Goal: Task Accomplishment & Management: Manage account settings

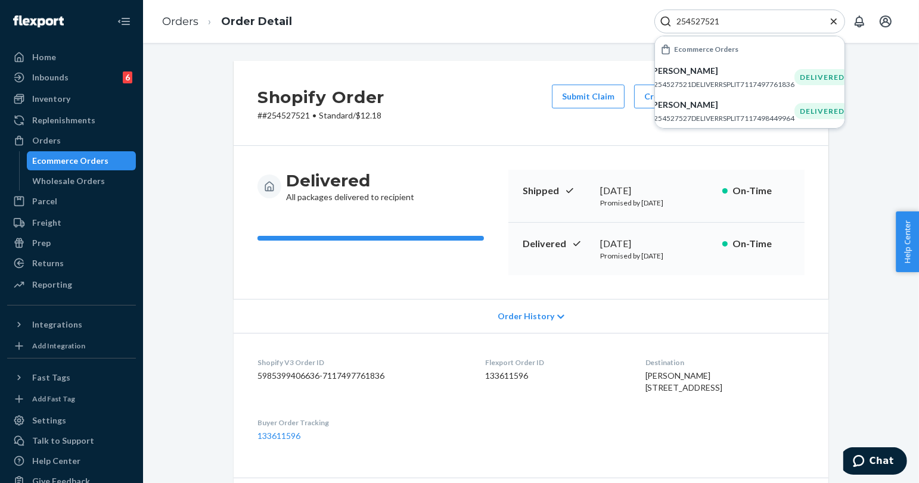
click at [78, 169] on link "Ecommerce Orders" at bounding box center [82, 160] width 110 height 19
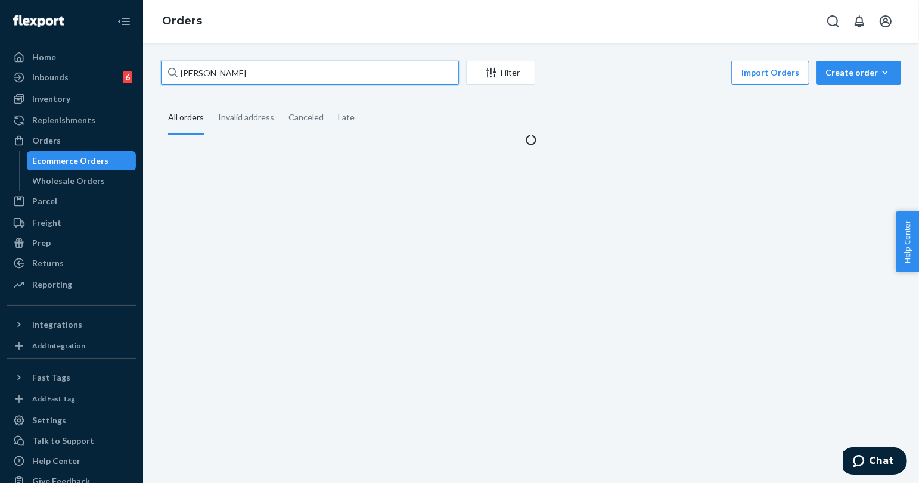
click at [214, 73] on input "[PERSON_NAME]" at bounding box center [310, 73] width 298 height 24
paste input "[PERSON_NAME]"
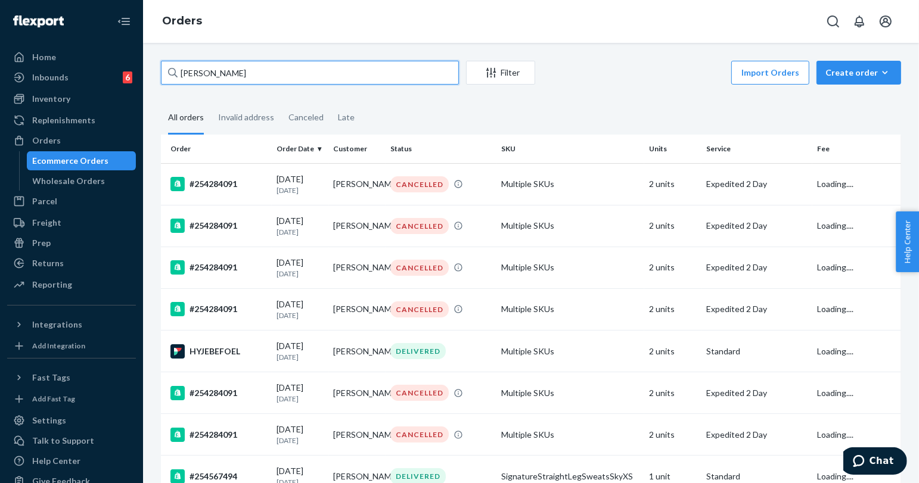
type input "[PERSON_NAME]"
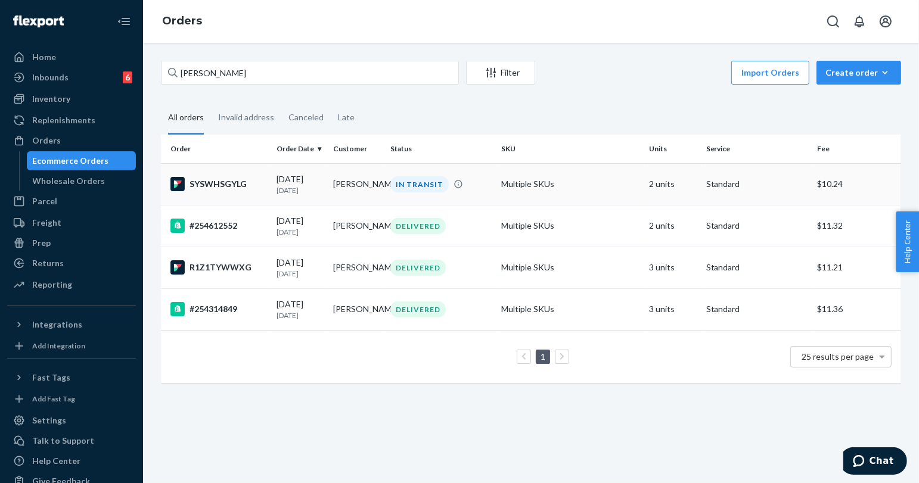
click at [379, 187] on td "[PERSON_NAME]" at bounding box center [357, 184] width 57 height 42
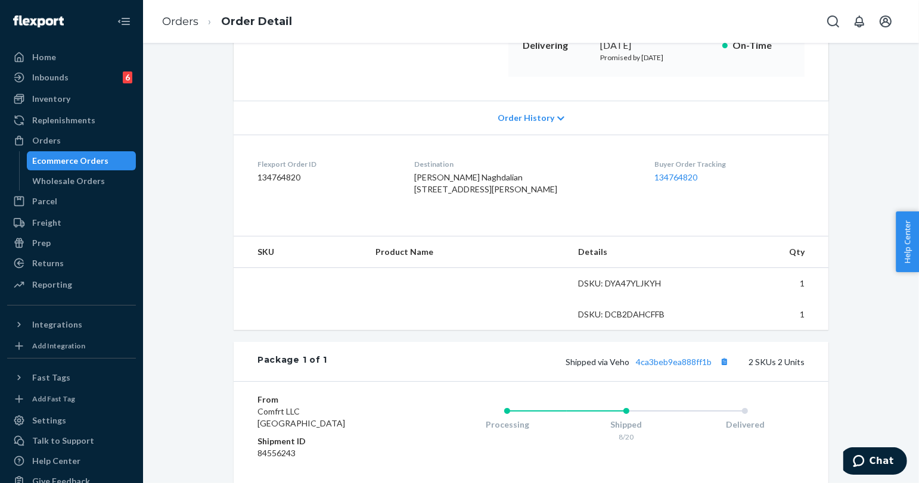
scroll to position [66, 0]
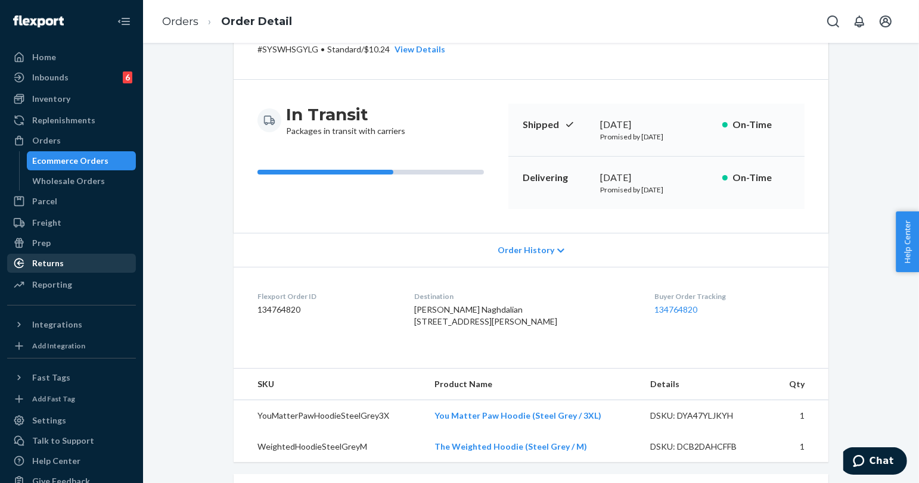
click at [59, 270] on div "Returns" at bounding box center [71, 263] width 126 height 17
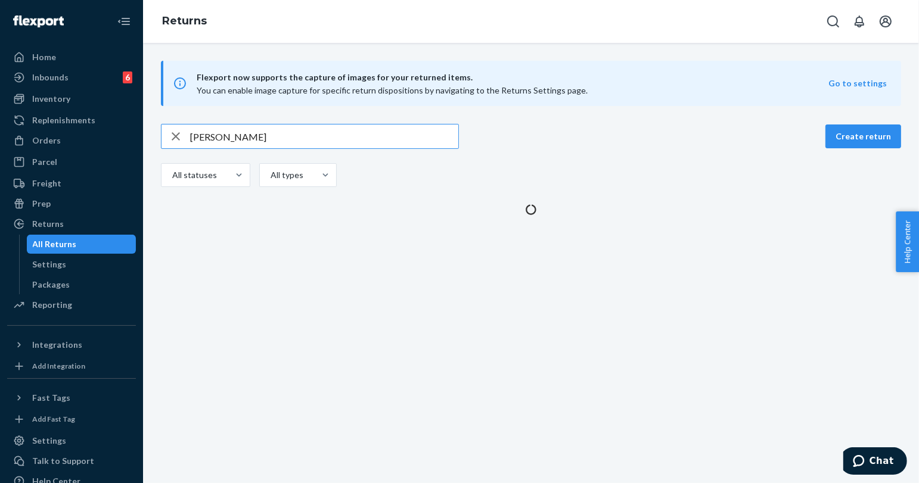
click at [258, 137] on input "[PERSON_NAME]" at bounding box center [324, 137] width 268 height 24
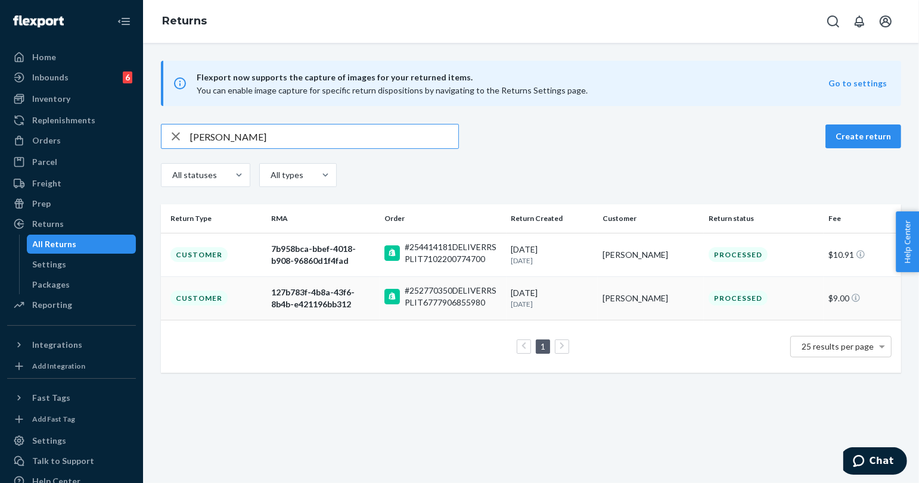
type input "[PERSON_NAME]"
click at [521, 303] on p "[DATE]" at bounding box center [552, 304] width 82 height 10
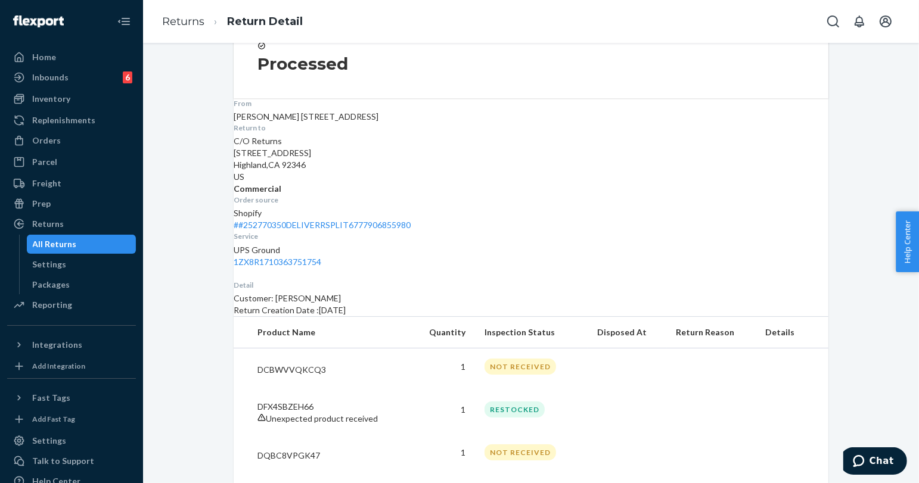
scroll to position [184, 0]
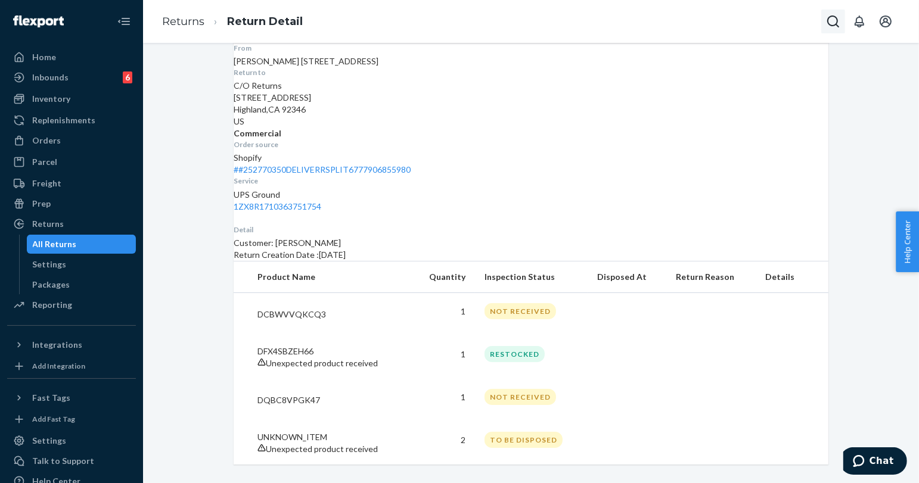
click at [829, 18] on icon "Open Search Box" at bounding box center [833, 21] width 14 height 14
click at [772, 15] on div at bounding box center [749, 22] width 191 height 24
click at [772, 21] on input "Search Input" at bounding box center [744, 21] width 147 height 12
paste input "254632285"
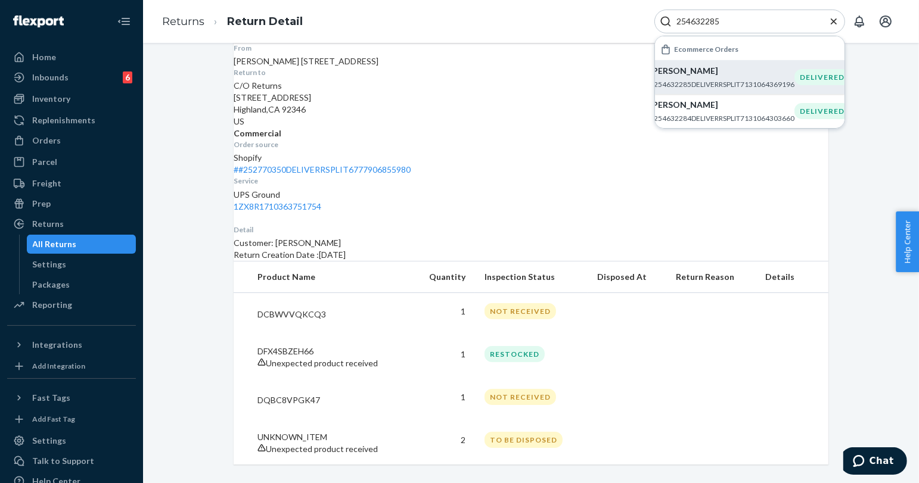
type input "254632285"
click at [736, 86] on p "#254632285DELIVERRSPLIT7131064369196" at bounding box center [721, 84] width 145 height 10
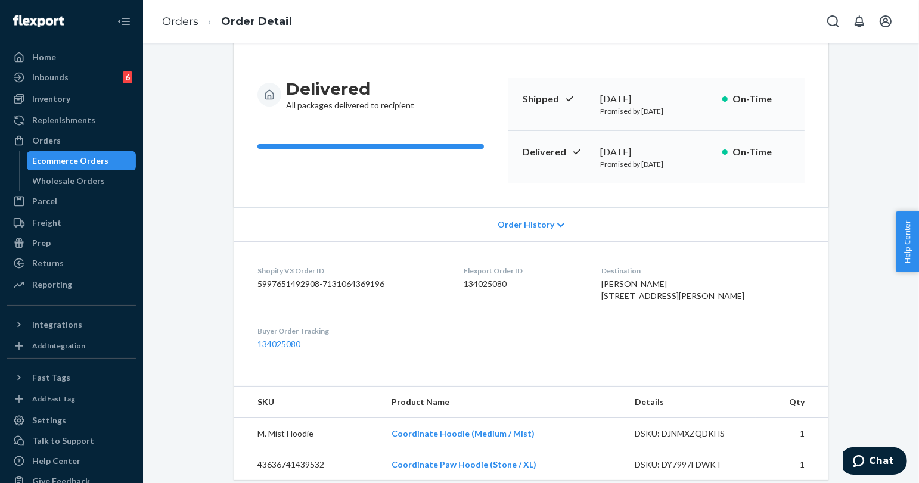
scroll to position [331, 0]
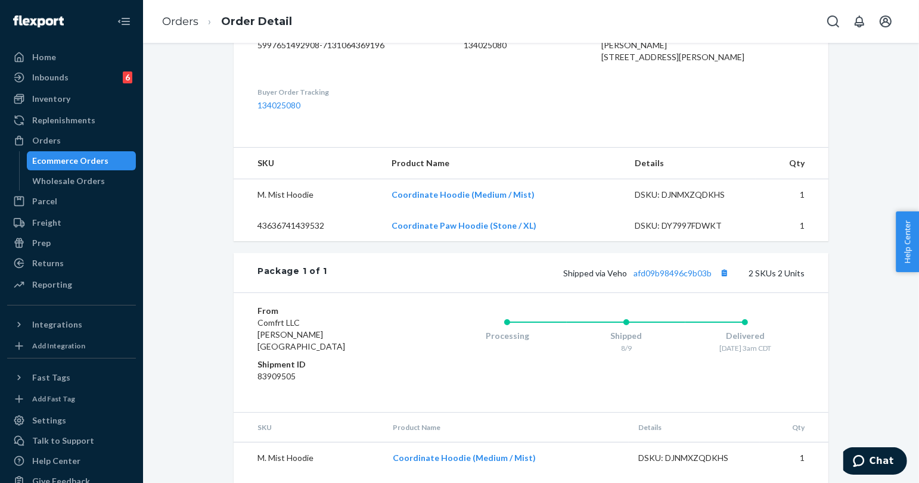
click at [67, 158] on div "Ecommerce Orders" at bounding box center [71, 161] width 76 height 12
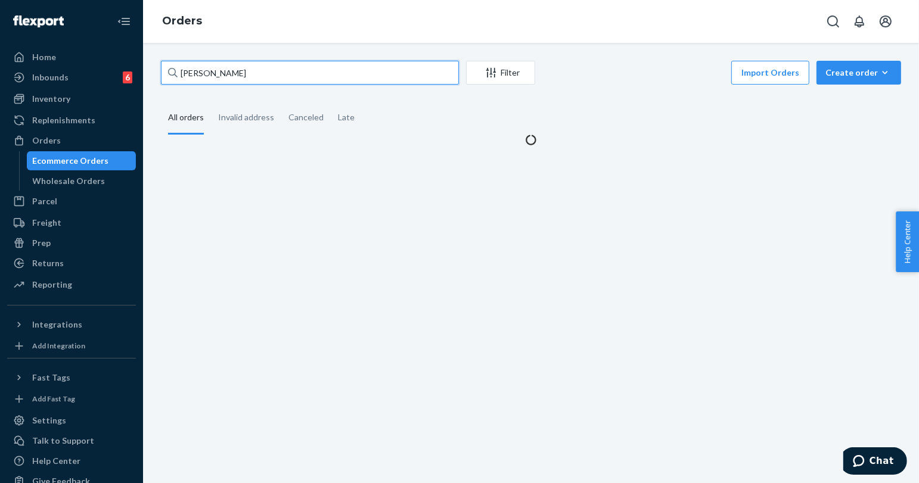
click at [250, 74] on input "[PERSON_NAME]" at bounding box center [310, 73] width 298 height 24
paste input "[PERSON_NAME]"
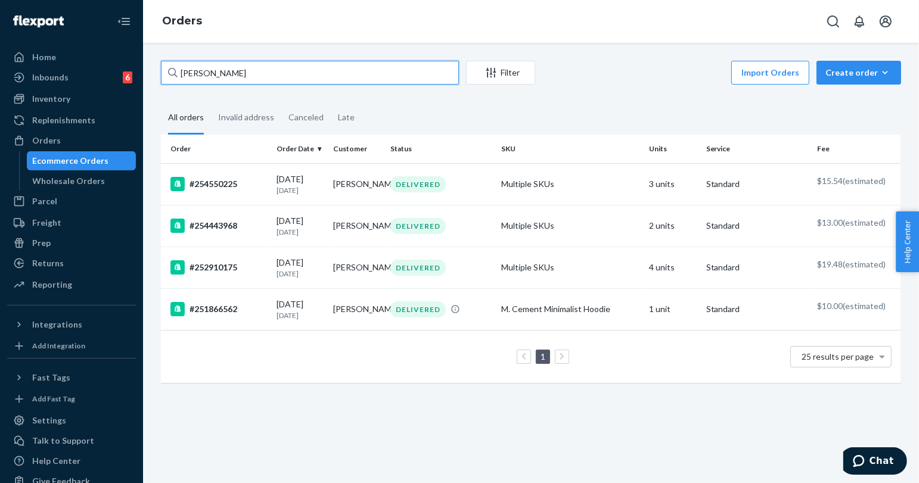
type input "[PERSON_NAME]"
click at [832, 21] on icon "Open Search Box" at bounding box center [833, 21] width 14 height 14
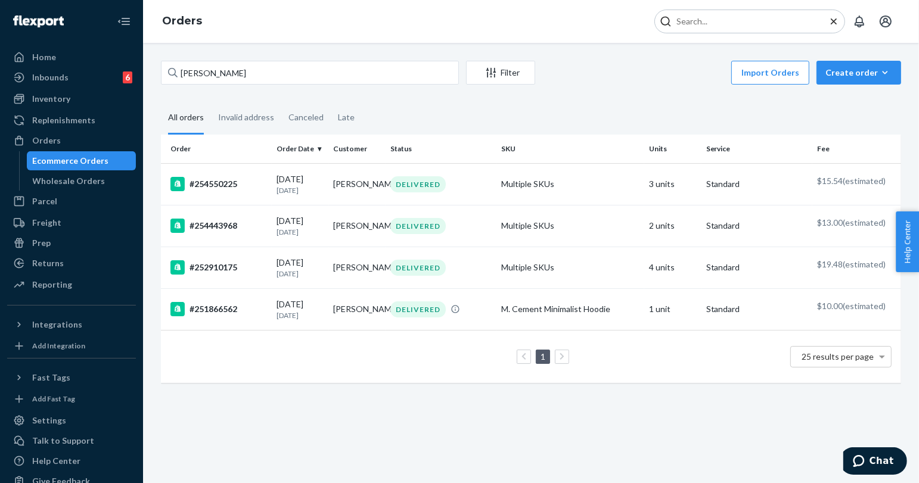
click at [783, 21] on input "Search Input" at bounding box center [744, 21] width 147 height 12
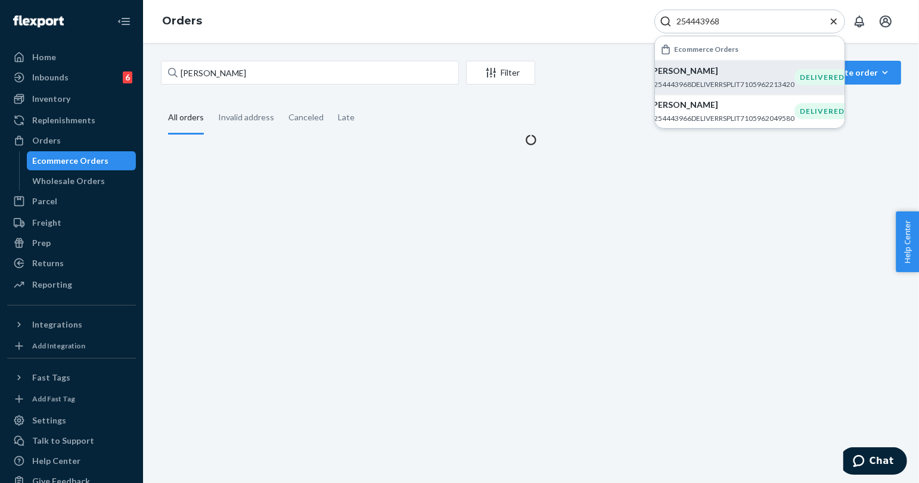
type input "254443968"
click at [736, 82] on p "#254443968DELIVERRSPLIT7105962213420" at bounding box center [721, 84] width 145 height 10
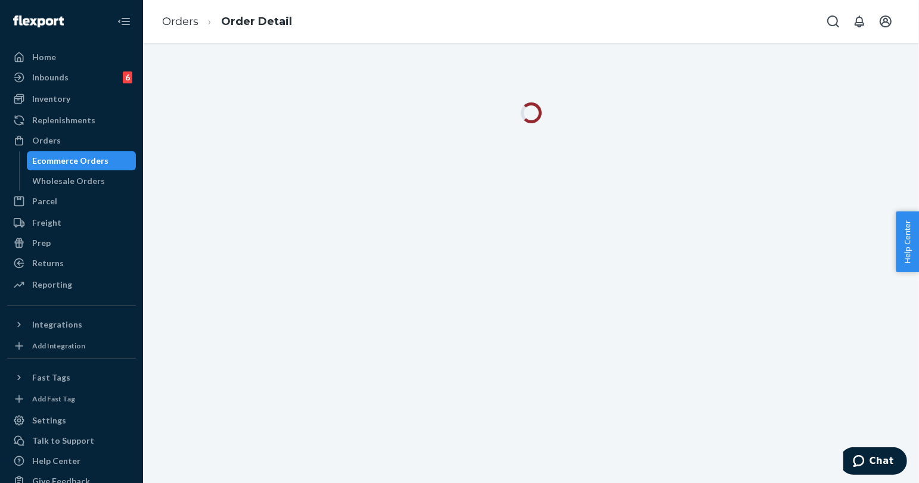
click at [291, 78] on div at bounding box center [531, 263] width 776 height 440
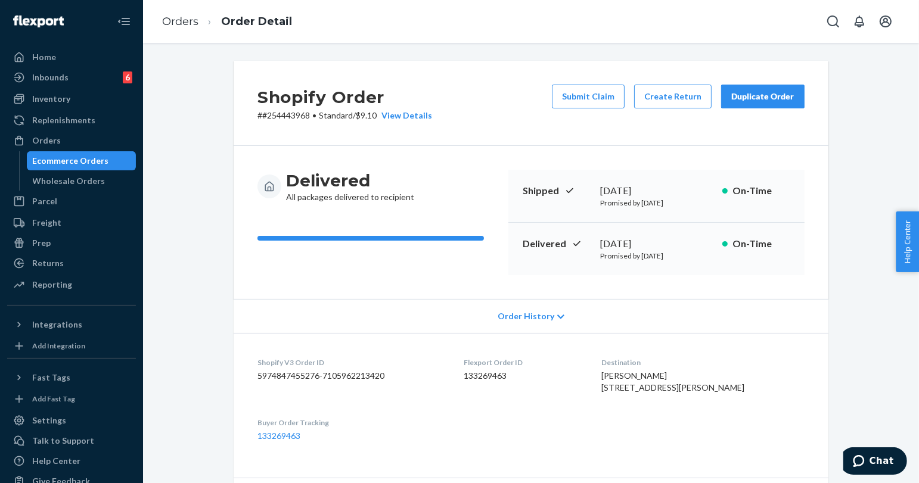
click at [741, 101] on div "Duplicate Order" at bounding box center [762, 97] width 63 height 12
click at [468, 279] on div "Delivered All packages delivered to recipient Shipped [DATE] Promised by [DATE]…" at bounding box center [531, 222] width 595 height 153
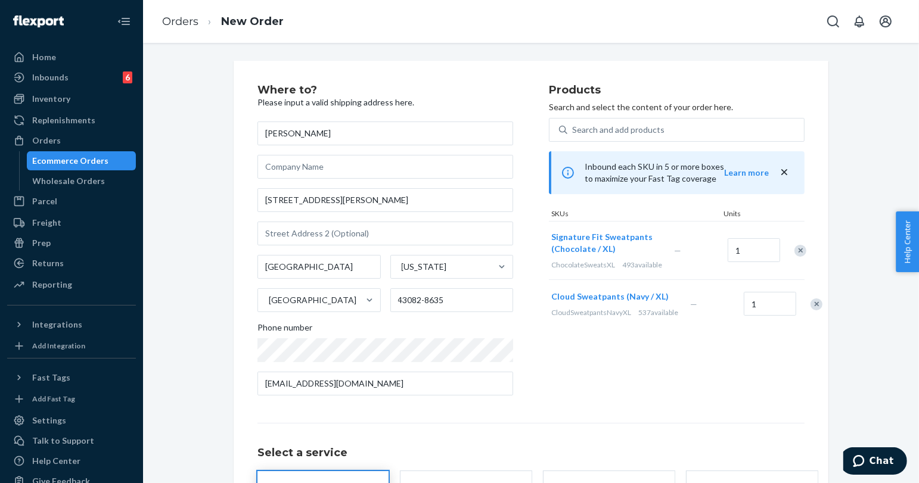
click at [452, 69] on div "Where to? Please input a valid shipping address here. [PERSON_NAME] [STREET_ADD…" at bounding box center [531, 332] width 595 height 542
click at [810, 310] on div "Remove Item" at bounding box center [816, 304] width 12 height 12
click at [531, 320] on div "Where to? Please input a valid shipping address here. [PERSON_NAME] [STREET_ADD…" at bounding box center [402, 245] width 291 height 321
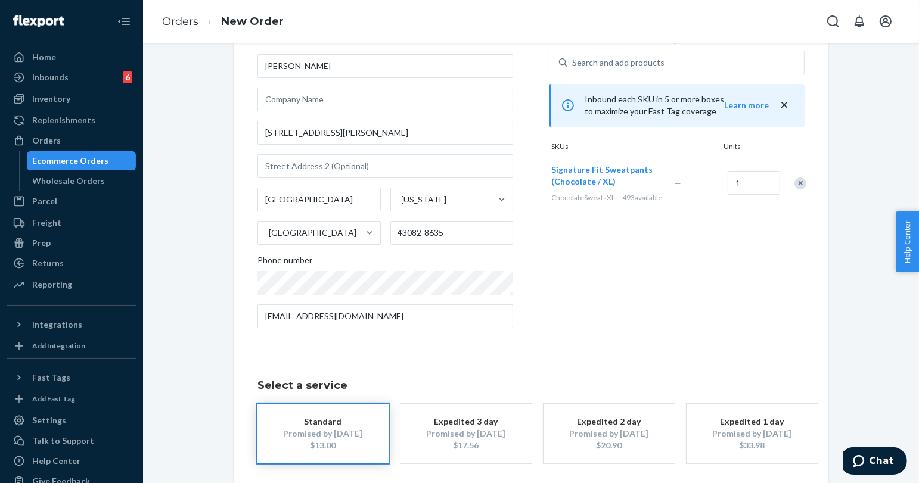
scroll to position [119, 0]
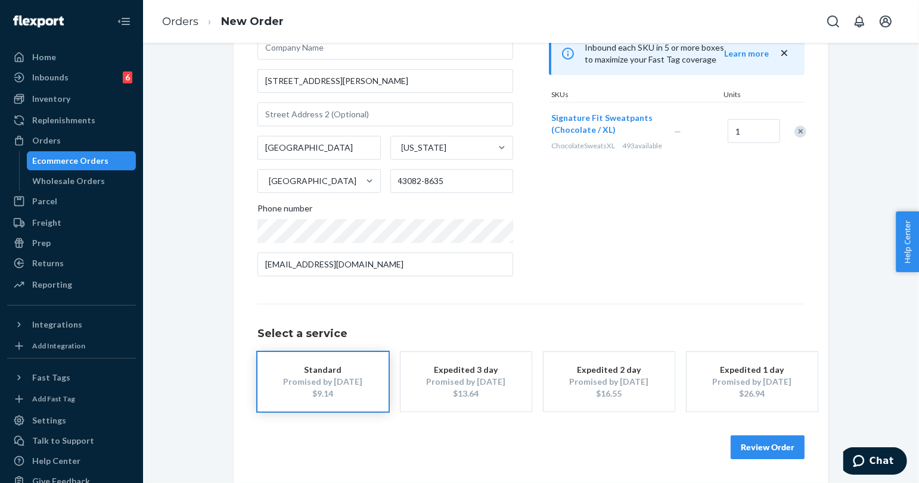
click at [766, 441] on button "Review Order" at bounding box center [767, 448] width 74 height 24
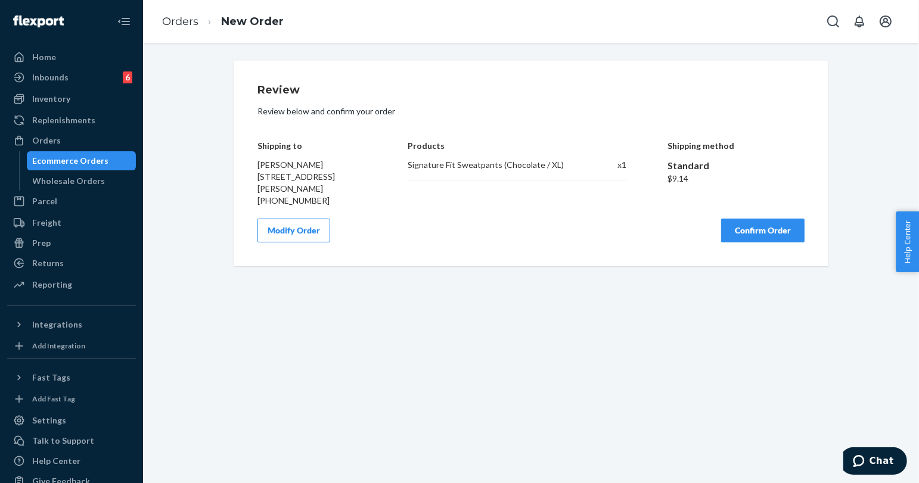
click at [740, 242] on button "Confirm Order" at bounding box center [762, 231] width 83 height 24
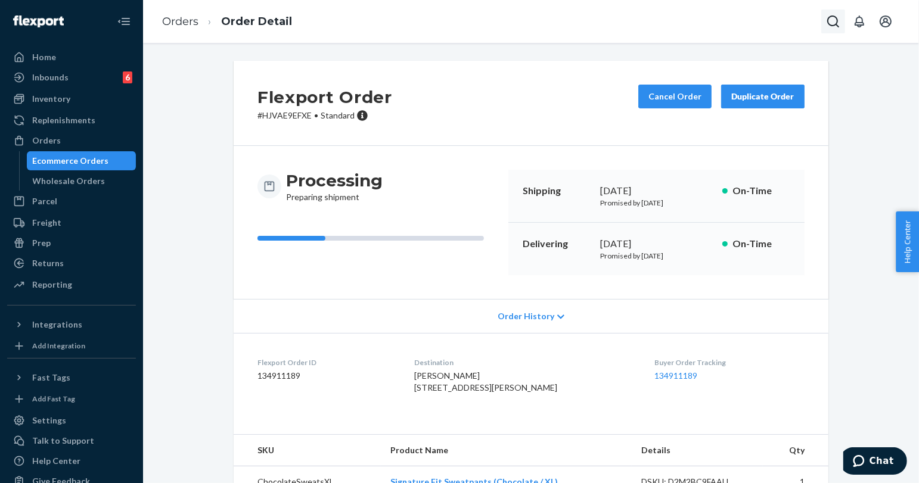
click at [829, 14] on icon "Open Search Box" at bounding box center [833, 21] width 14 height 14
click at [786, 17] on input "Search Input" at bounding box center [744, 21] width 147 height 12
type input "252986443"
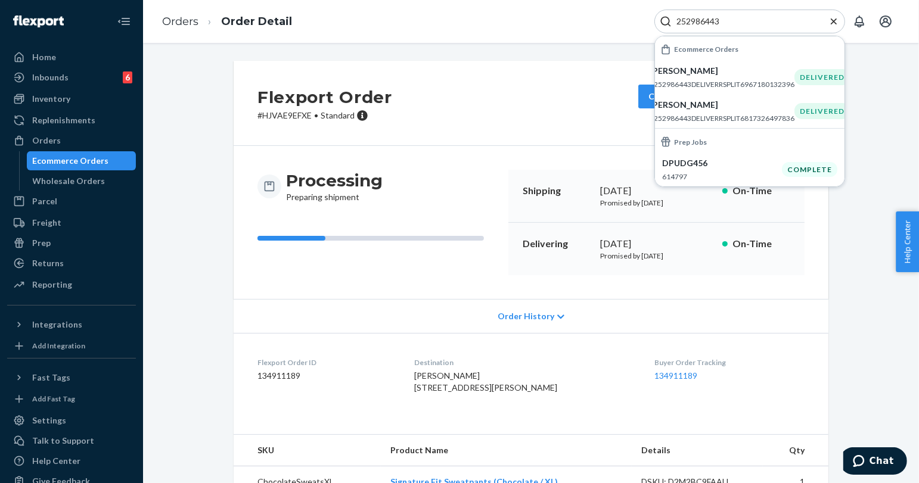
click at [61, 161] on div "Ecommerce Orders" at bounding box center [71, 161] width 76 height 12
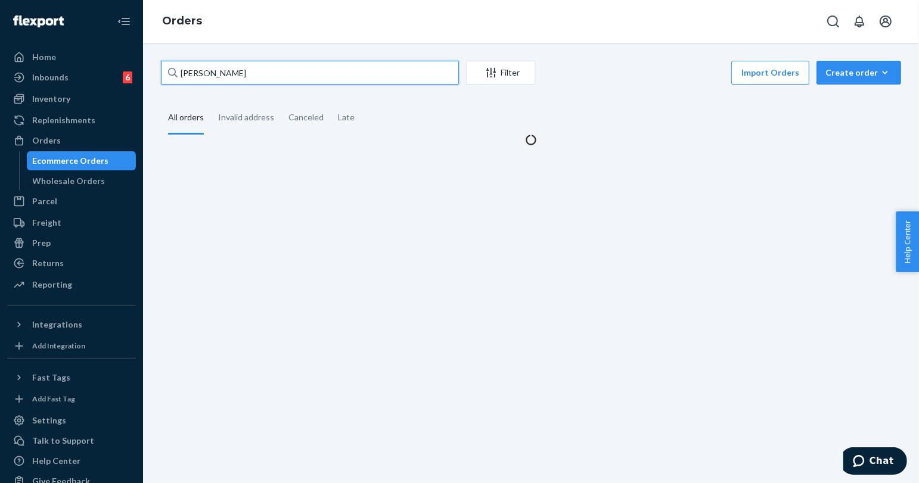
click at [248, 71] on input "[PERSON_NAME]" at bounding box center [310, 73] width 298 height 24
paste input "[PERSON_NAME]"
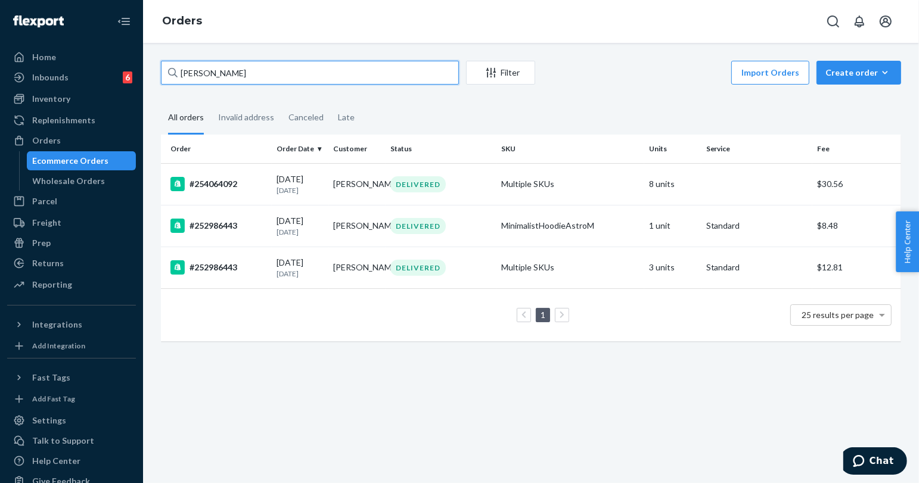
type input "[PERSON_NAME]"
click at [825, 17] on button "Open Search Box" at bounding box center [833, 22] width 24 height 24
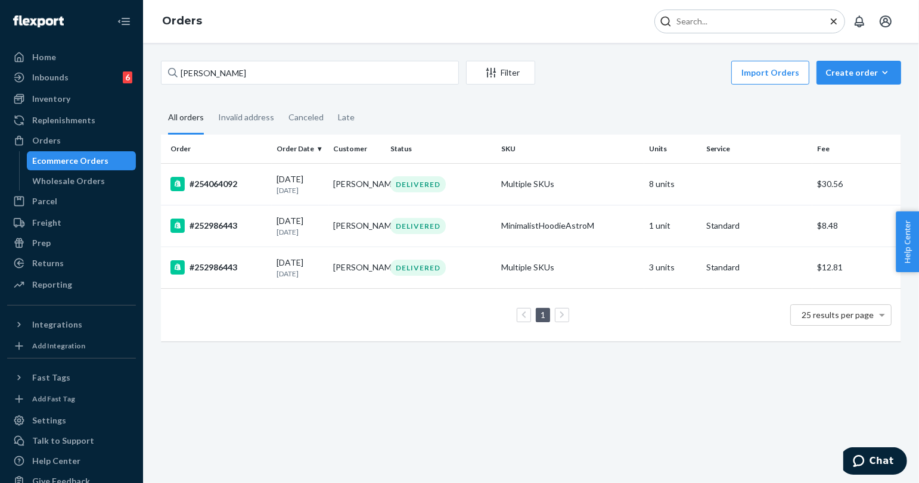
click at [804, 16] on input "Search Input" at bounding box center [744, 21] width 147 height 12
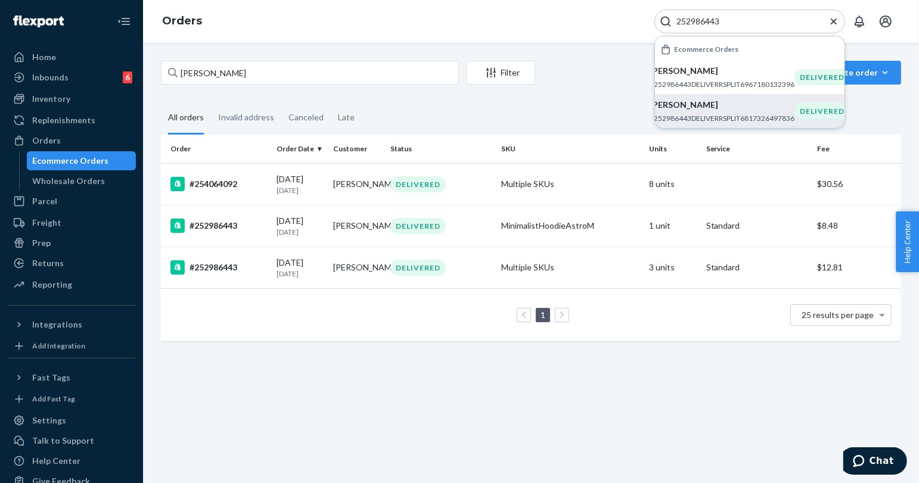
type input "252986443"
click at [724, 102] on p "[PERSON_NAME]" at bounding box center [721, 105] width 145 height 12
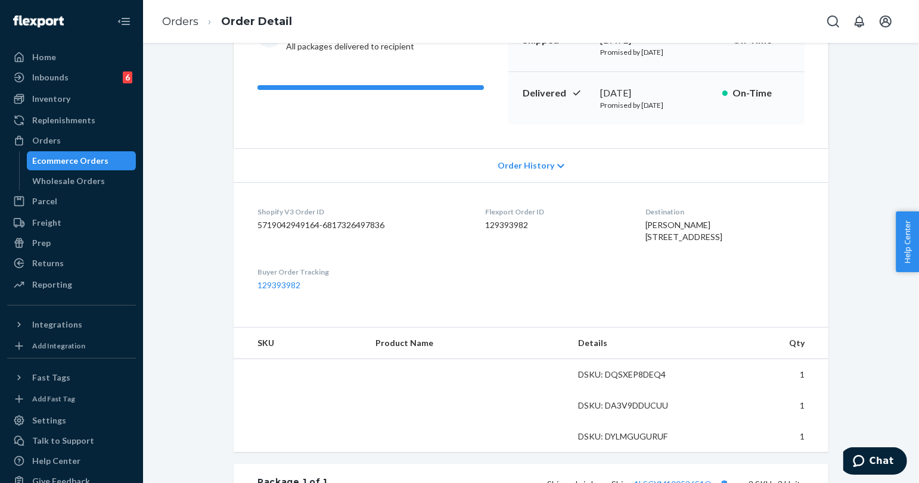
scroll to position [331, 0]
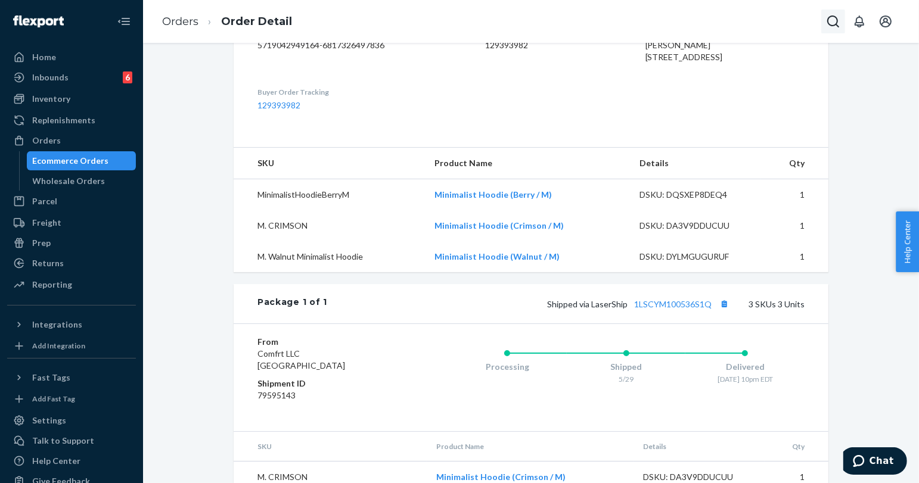
click at [834, 19] on icon "Open Search Box" at bounding box center [833, 21] width 14 height 14
click at [766, 21] on input "Search Input" at bounding box center [744, 21] width 147 height 12
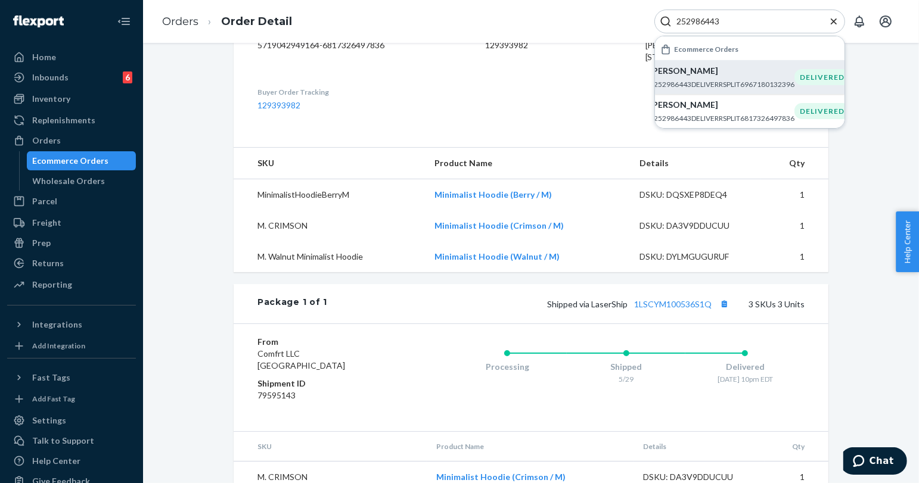
type input "252986443"
click at [724, 76] on p "[PERSON_NAME]" at bounding box center [721, 71] width 145 height 12
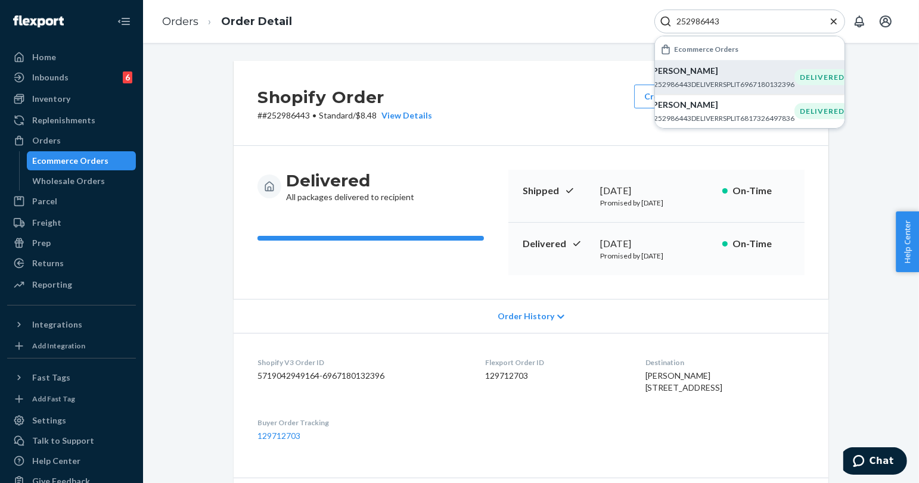
scroll to position [198, 0]
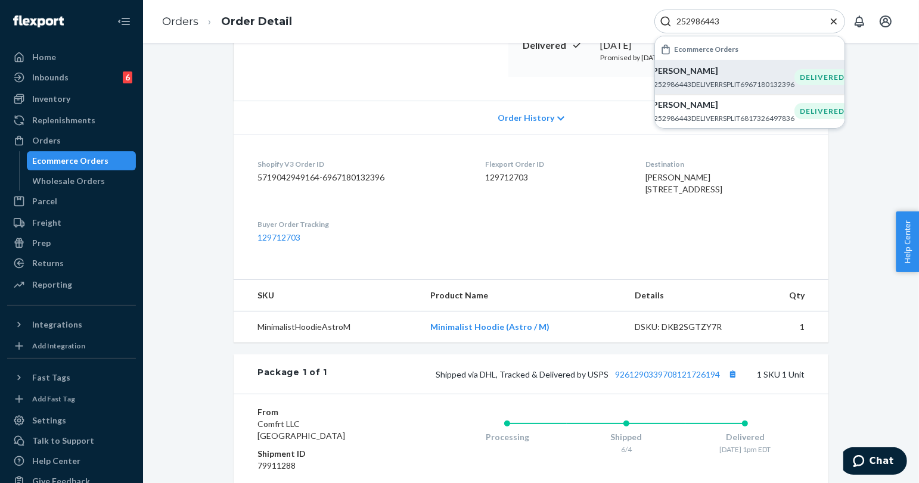
click at [830, 18] on icon "Close Search" at bounding box center [834, 21] width 12 height 12
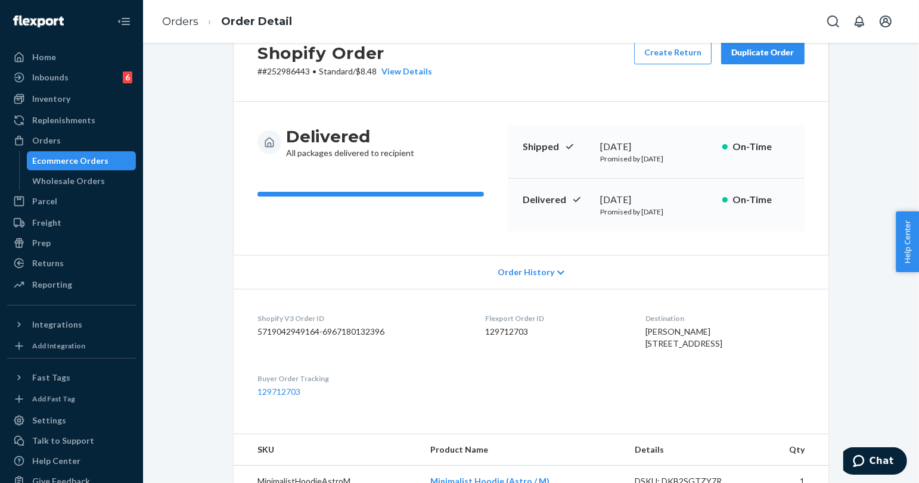
scroll to position [0, 0]
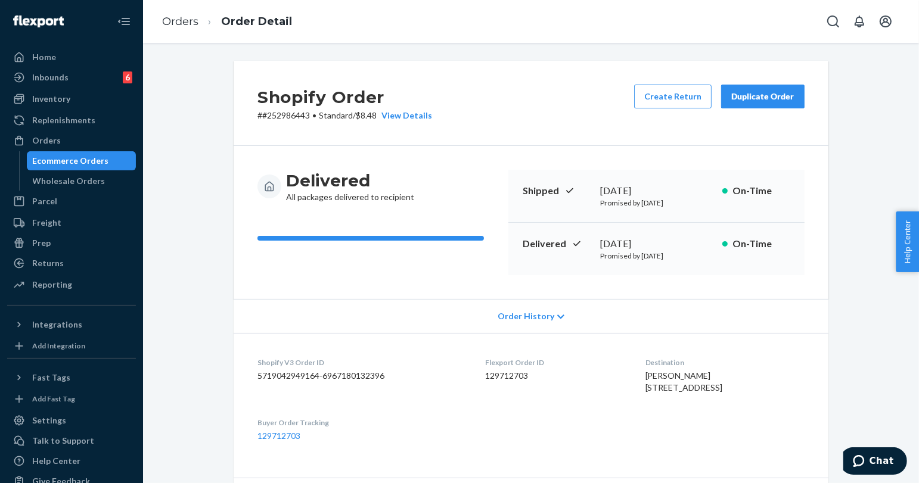
click at [764, 98] on div "Duplicate Order" at bounding box center [762, 97] width 63 height 12
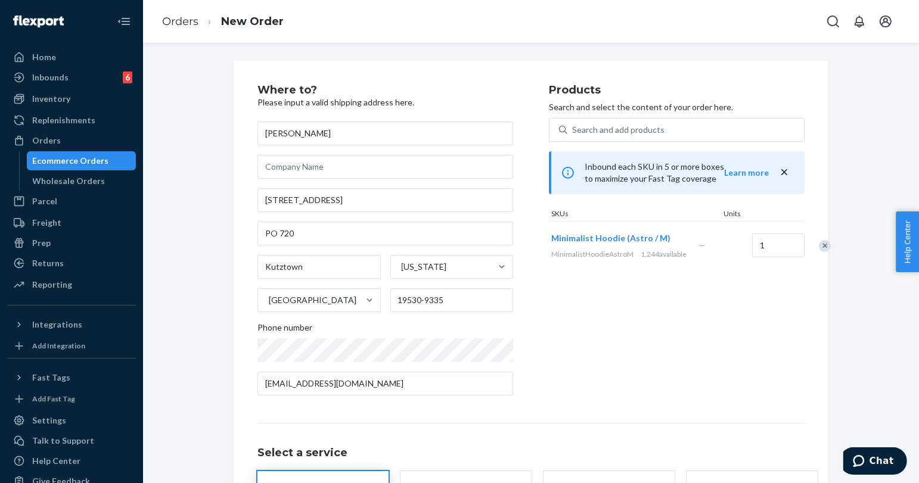
scroll to position [119, 0]
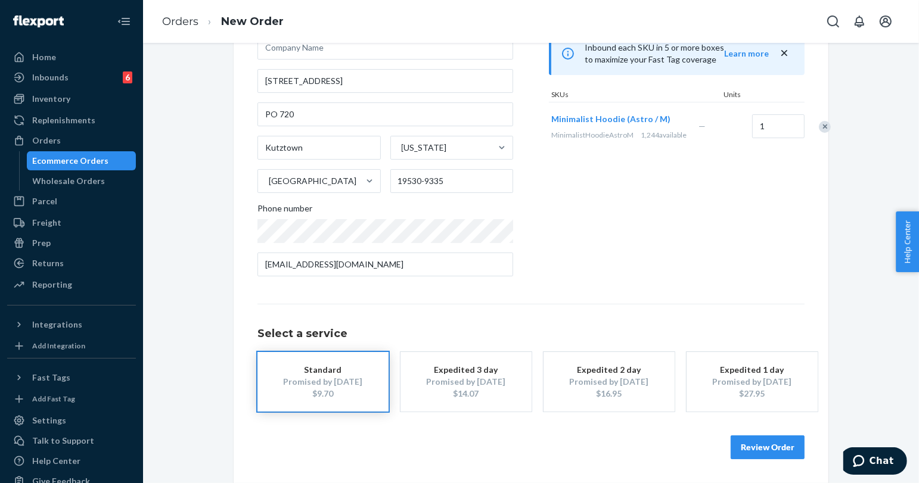
click at [772, 440] on button "Review Order" at bounding box center [767, 448] width 74 height 24
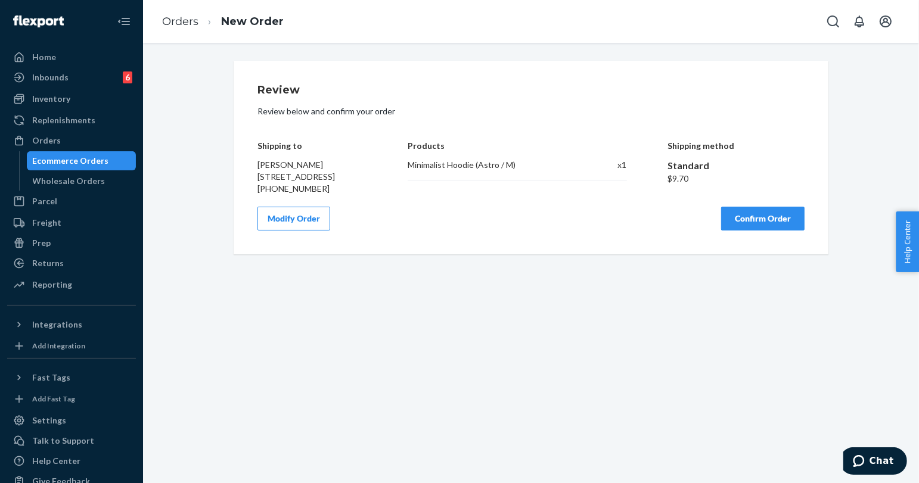
scroll to position [0, 0]
click at [760, 231] on button "Confirm Order" at bounding box center [762, 219] width 83 height 24
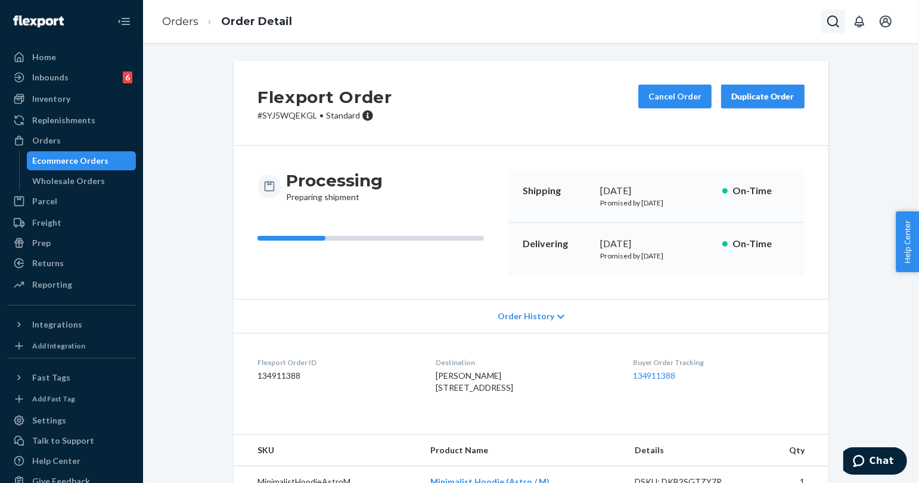
click at [833, 20] on icon "Open Search Box" at bounding box center [833, 21] width 14 height 14
click at [778, 16] on input "Search Input" at bounding box center [744, 21] width 147 height 12
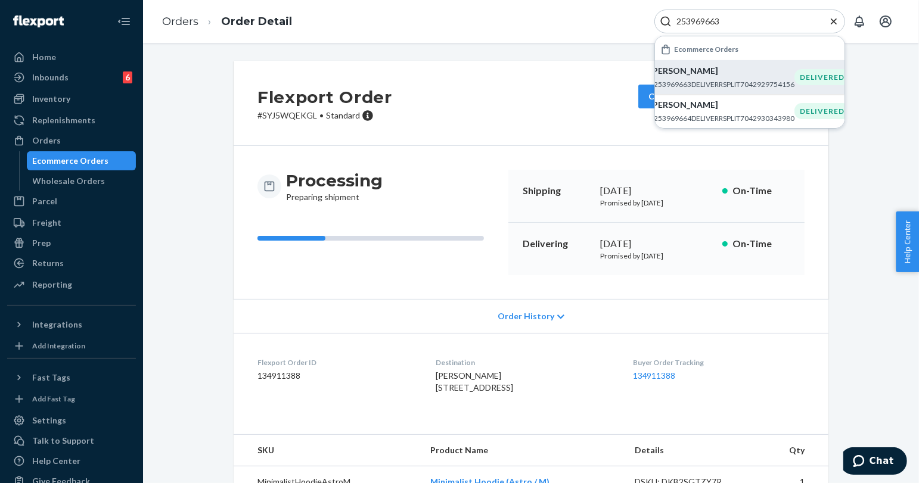
type input "253969663"
click at [755, 86] on p "#253969663DELIVERRSPLIT7042929754156" at bounding box center [721, 84] width 145 height 10
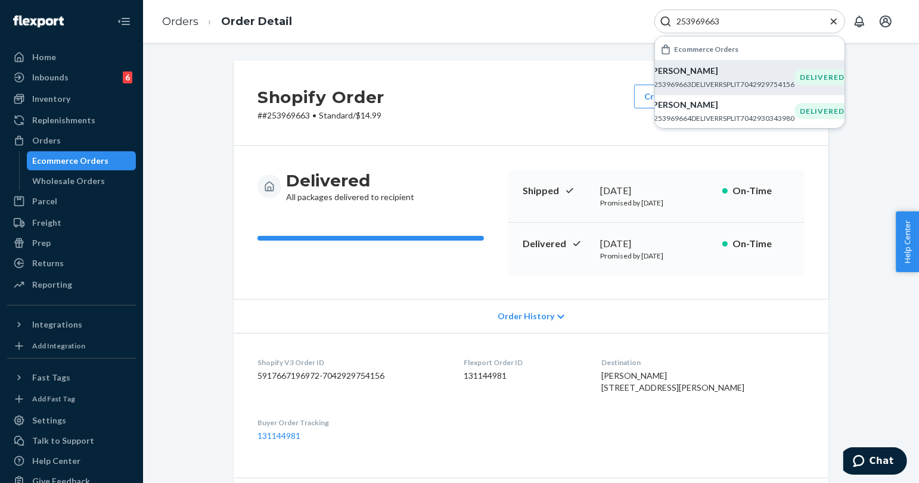
click at [838, 20] on icon "Close Search" at bounding box center [834, 21] width 12 height 12
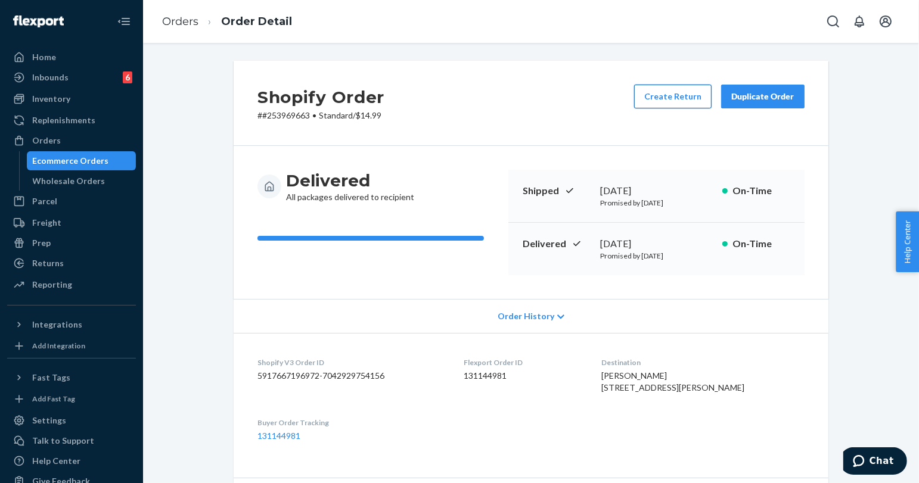
click at [667, 99] on button "Create Return" at bounding box center [672, 97] width 77 height 24
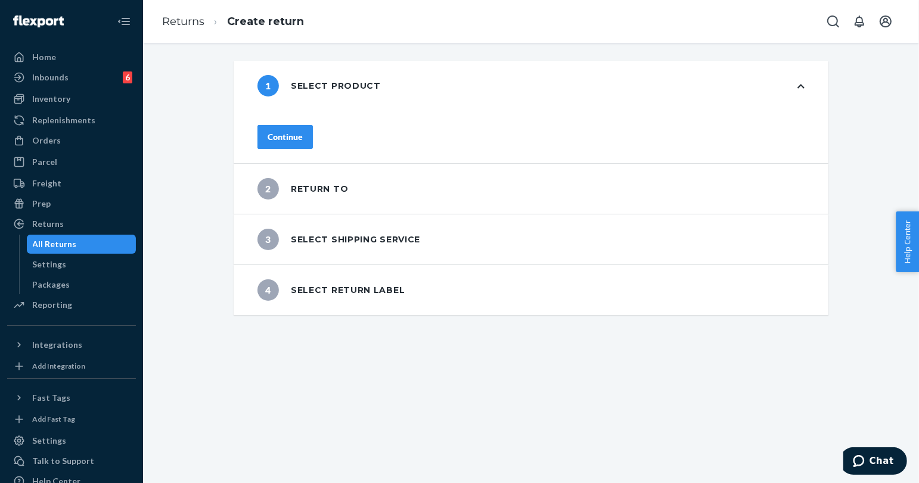
click at [303, 133] on div "Continue" at bounding box center [285, 137] width 35 height 12
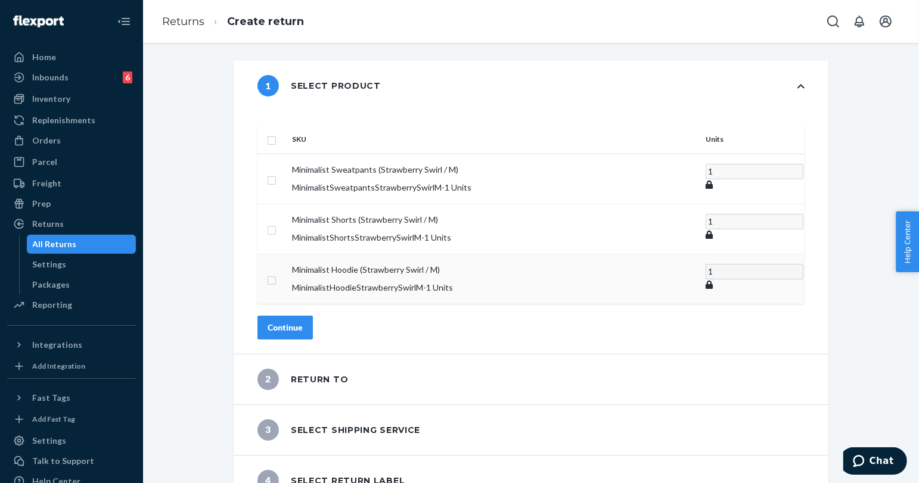
click at [287, 257] on td at bounding box center [272, 279] width 30 height 50
click at [276, 223] on input "checkbox" at bounding box center [272, 229] width 10 height 13
checkbox input "true"
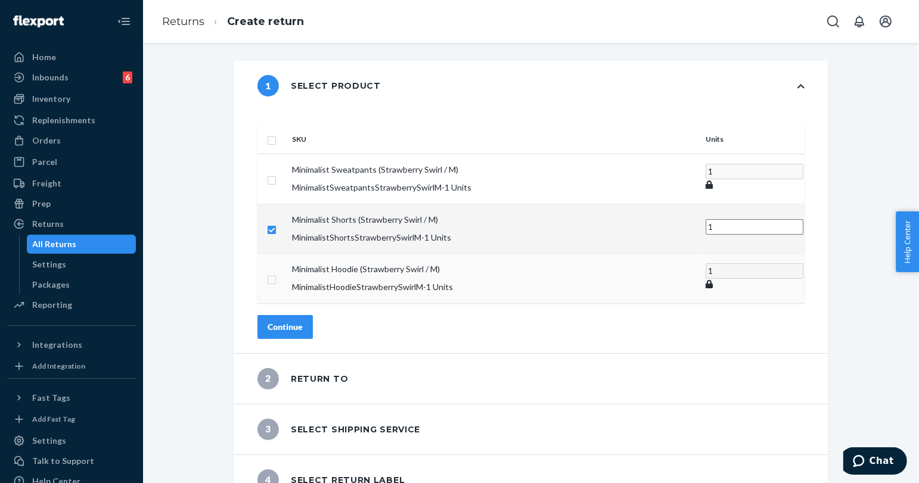
click at [276, 272] on input "checkbox" at bounding box center [272, 278] width 10 height 13
checkbox input "true"
click at [303, 321] on div "Continue" at bounding box center [285, 327] width 35 height 12
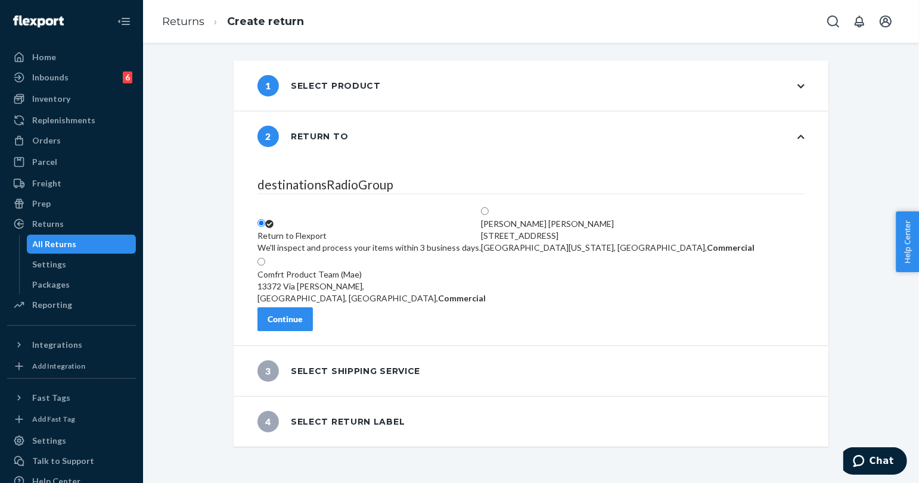
click at [303, 325] on div "Continue" at bounding box center [285, 319] width 35 height 12
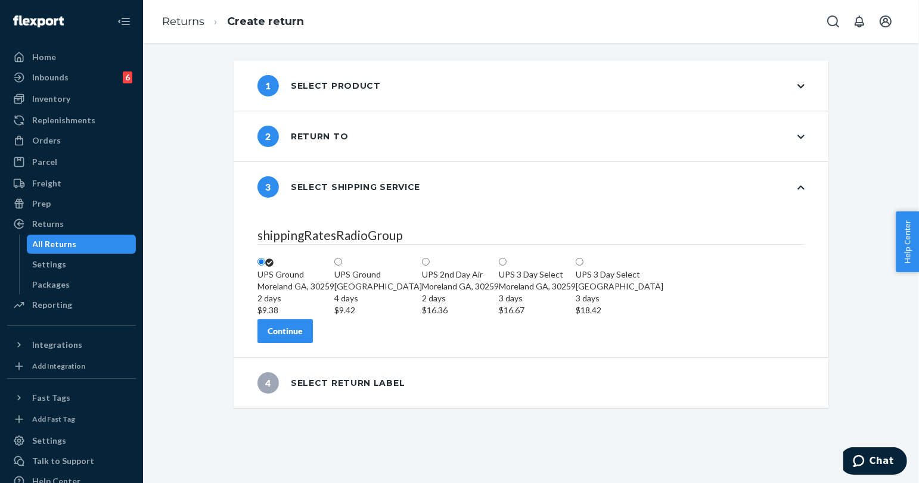
click at [303, 337] on div "Continue" at bounding box center [285, 331] width 35 height 12
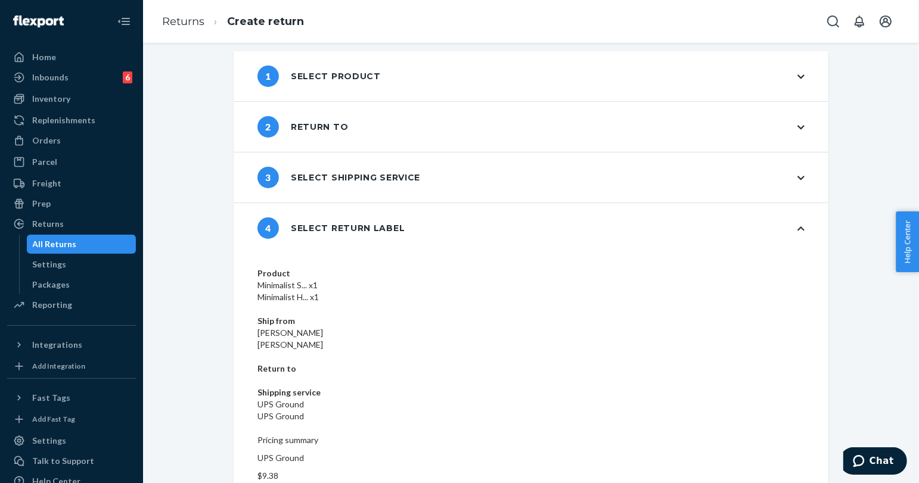
scroll to position [14, 0]
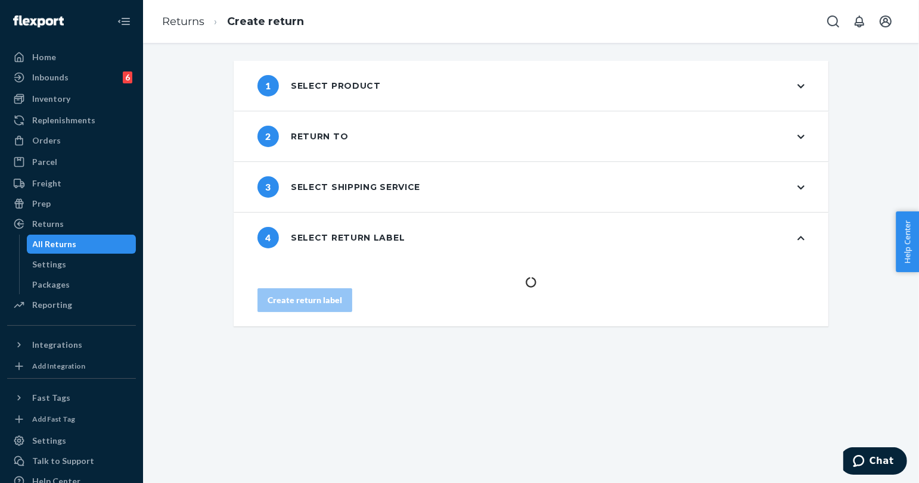
scroll to position [0, 0]
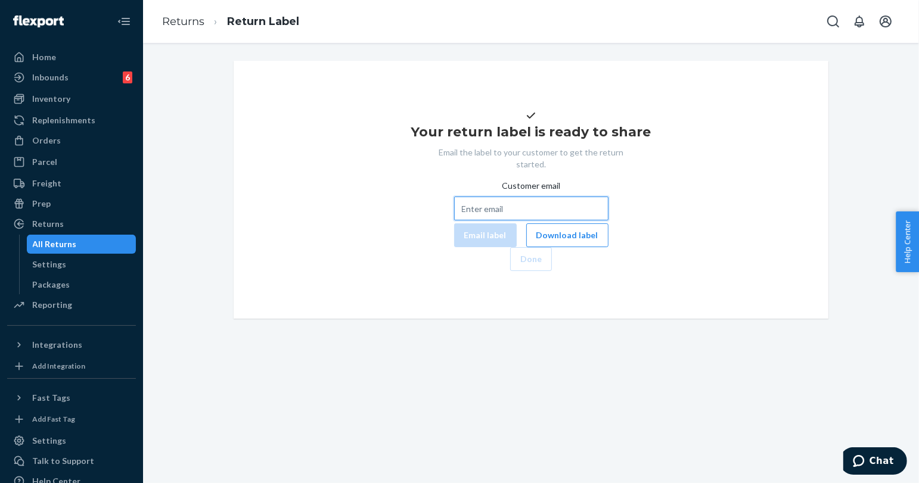
click at [542, 220] on input "Customer email" at bounding box center [531, 209] width 154 height 24
paste input "[EMAIL_ADDRESS][DOMAIN_NAME]"
type input "[EMAIL_ADDRESS][DOMAIN_NAME]"
click at [454, 247] on button "Email label" at bounding box center [485, 235] width 63 height 24
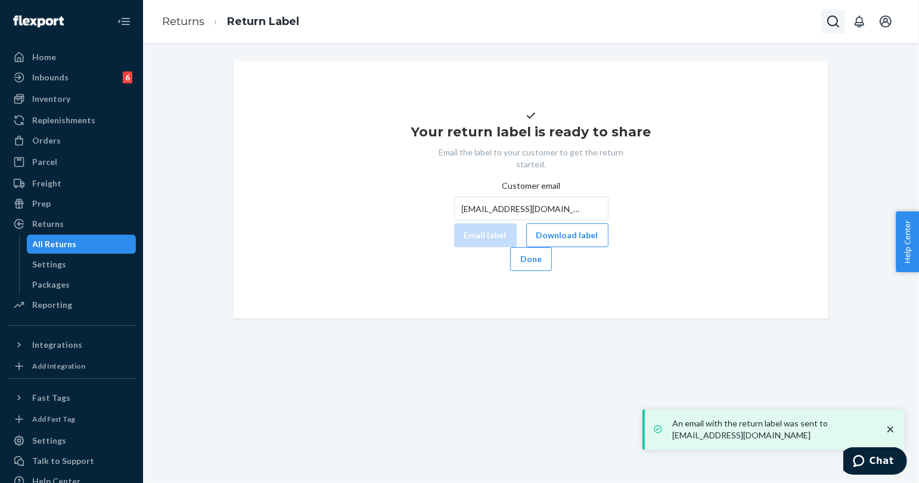
click at [837, 25] on icon "Open Search Box" at bounding box center [833, 21] width 12 height 12
click at [753, 21] on input "Search Input" at bounding box center [744, 21] width 147 height 12
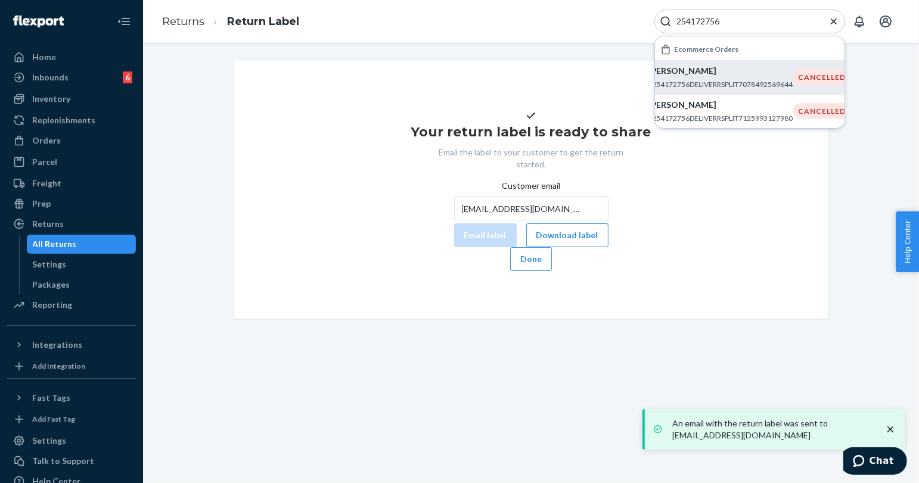
type input "254172756"
click at [739, 68] on p "[PERSON_NAME]" at bounding box center [720, 71] width 145 height 12
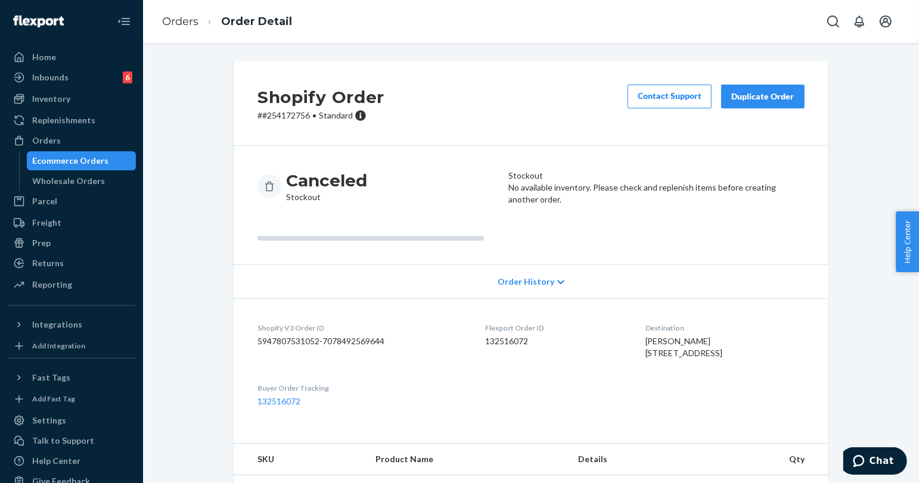
click at [757, 92] on div "Duplicate Order" at bounding box center [762, 97] width 63 height 12
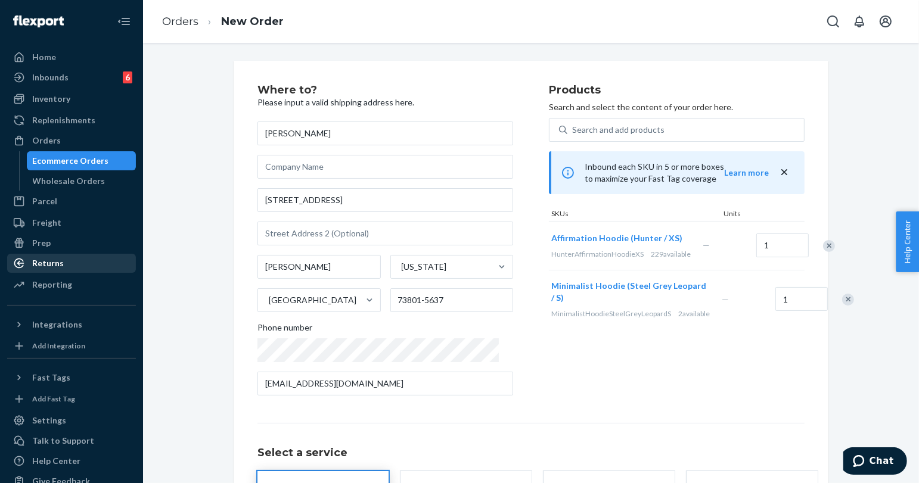
click at [83, 263] on div "Returns" at bounding box center [71, 263] width 126 height 17
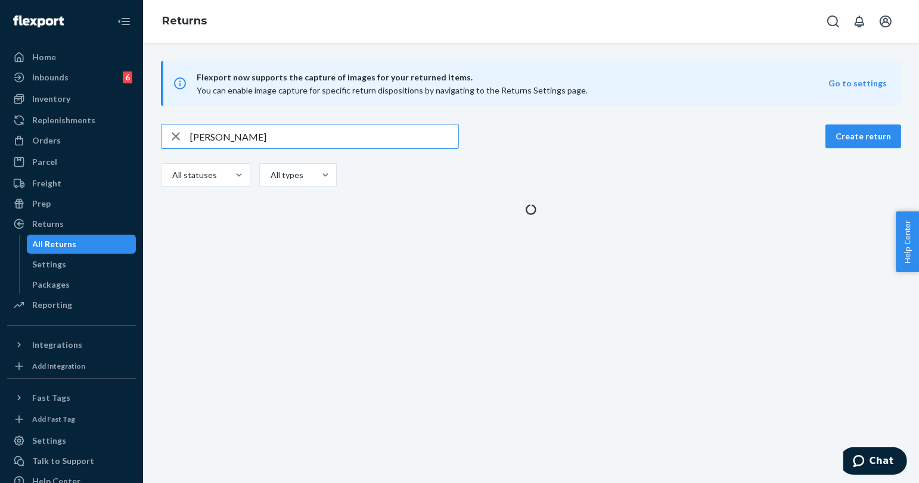
click at [265, 138] on input "[PERSON_NAME]" at bounding box center [324, 137] width 268 height 24
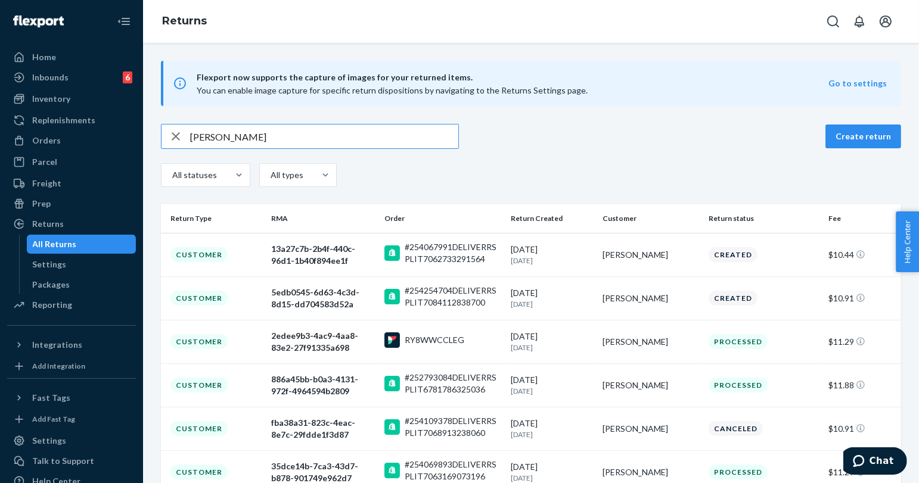
type input "[PERSON_NAME]"
